Goal: Navigation & Orientation: Understand site structure

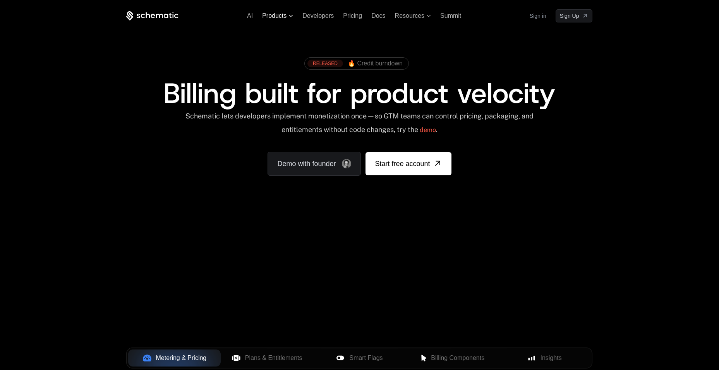
click at [281, 13] on span "Products" at bounding box center [274, 15] width 24 height 7
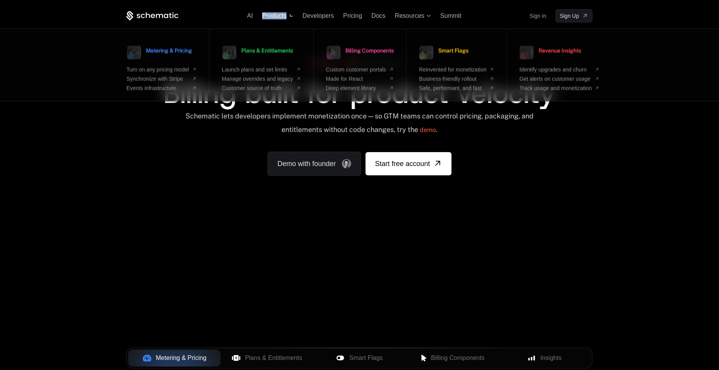
click at [281, 13] on span "Products" at bounding box center [274, 15] width 24 height 7
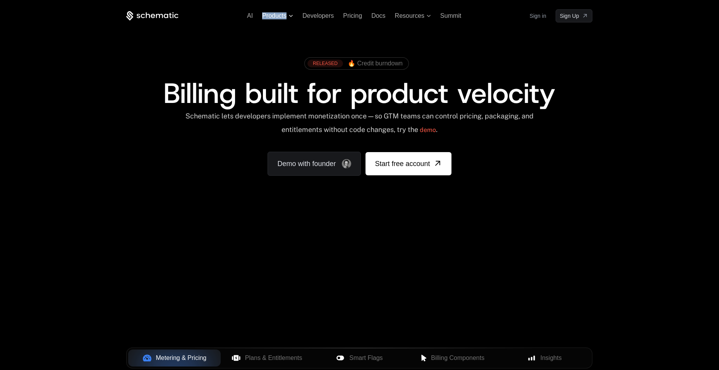
click at [281, 13] on span "Products" at bounding box center [274, 15] width 24 height 7
click at [651, 37] on div "AI Products Developers Pricing Docs Resources Summit Sign in Sign Up RELEASED 🔥…" at bounding box center [359, 116] width 719 height 232
